Goal: Go to known website: Access a specific website the user already knows

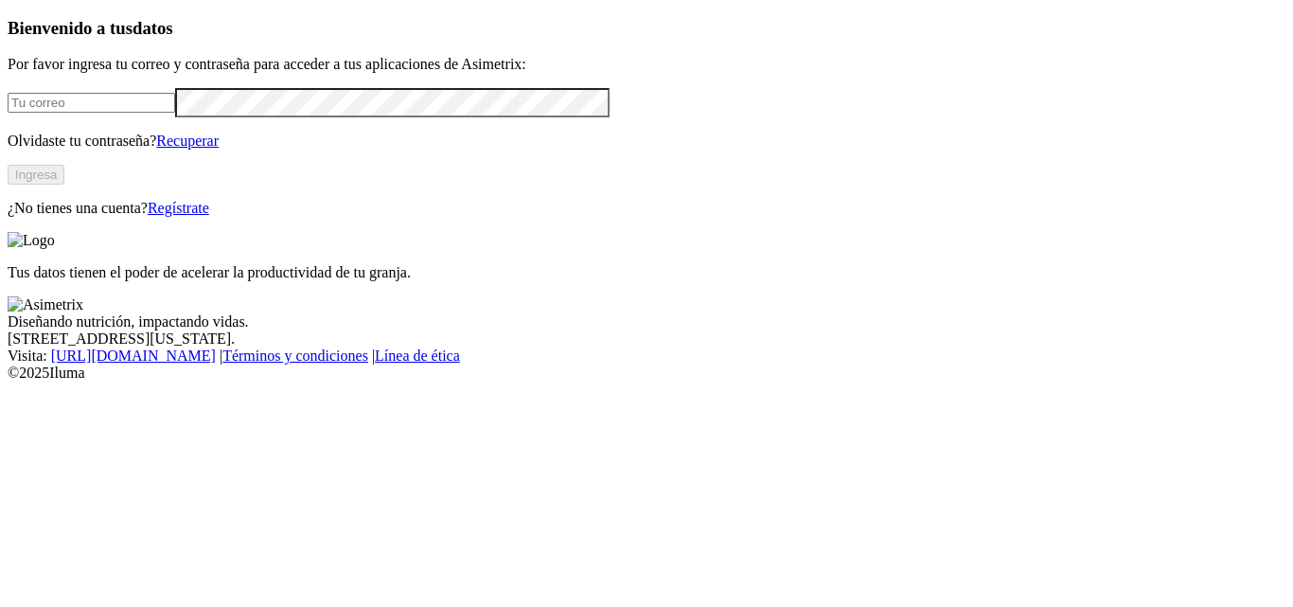
click at [165, 113] on input "email" at bounding box center [91, 103] width 167 height 20
type input "[PERSON_NAME][EMAIL_ADDRESS][PERSON_NAME][DOMAIN_NAME]"
click input "submit" at bounding box center [0, 0] width 0 height 0
